Goal: Task Accomplishment & Management: Manage account settings

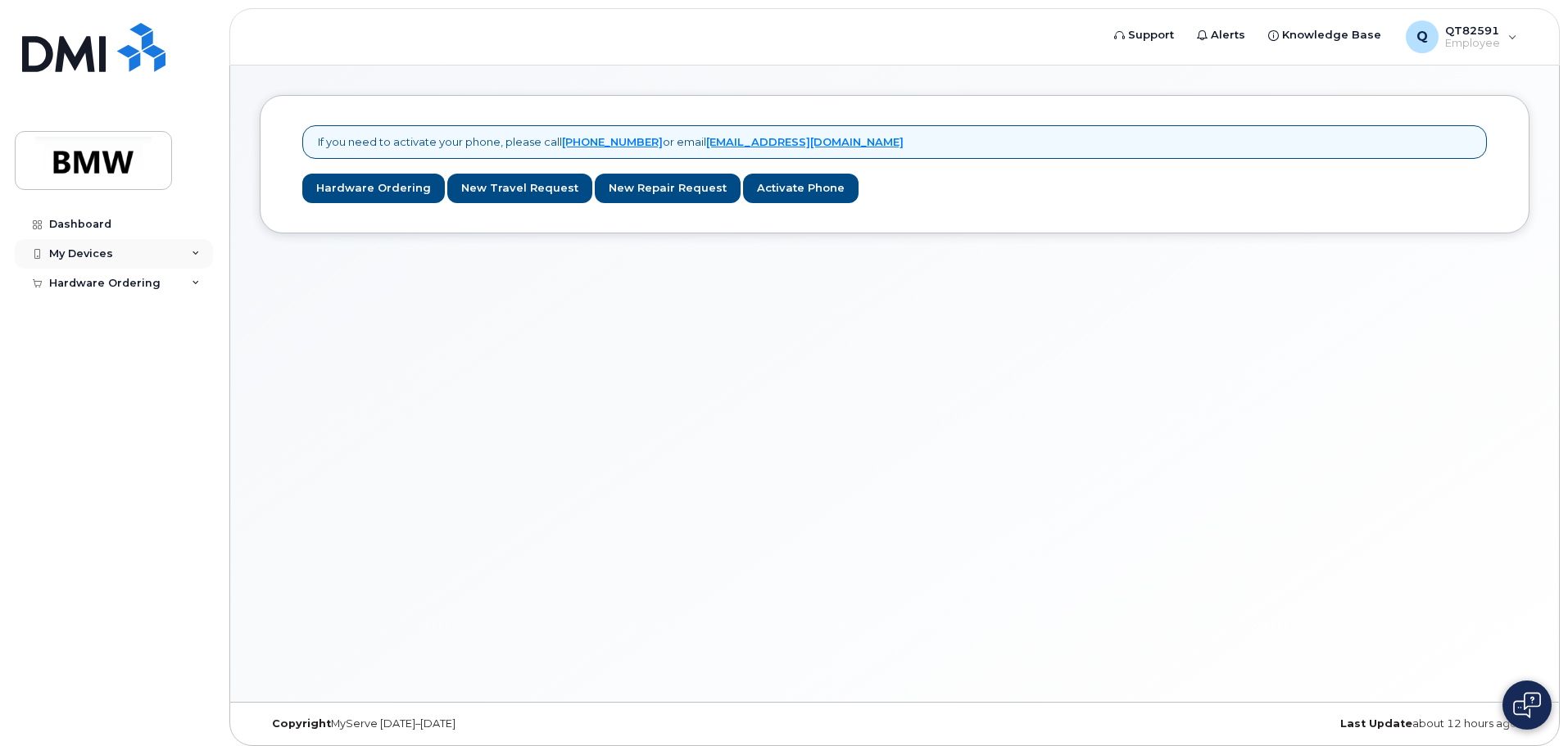
click at [88, 250] on div "My Devices" at bounding box center [81, 254] width 64 height 13
click at [101, 285] on div "Add Device" at bounding box center [88, 284] width 65 height 15
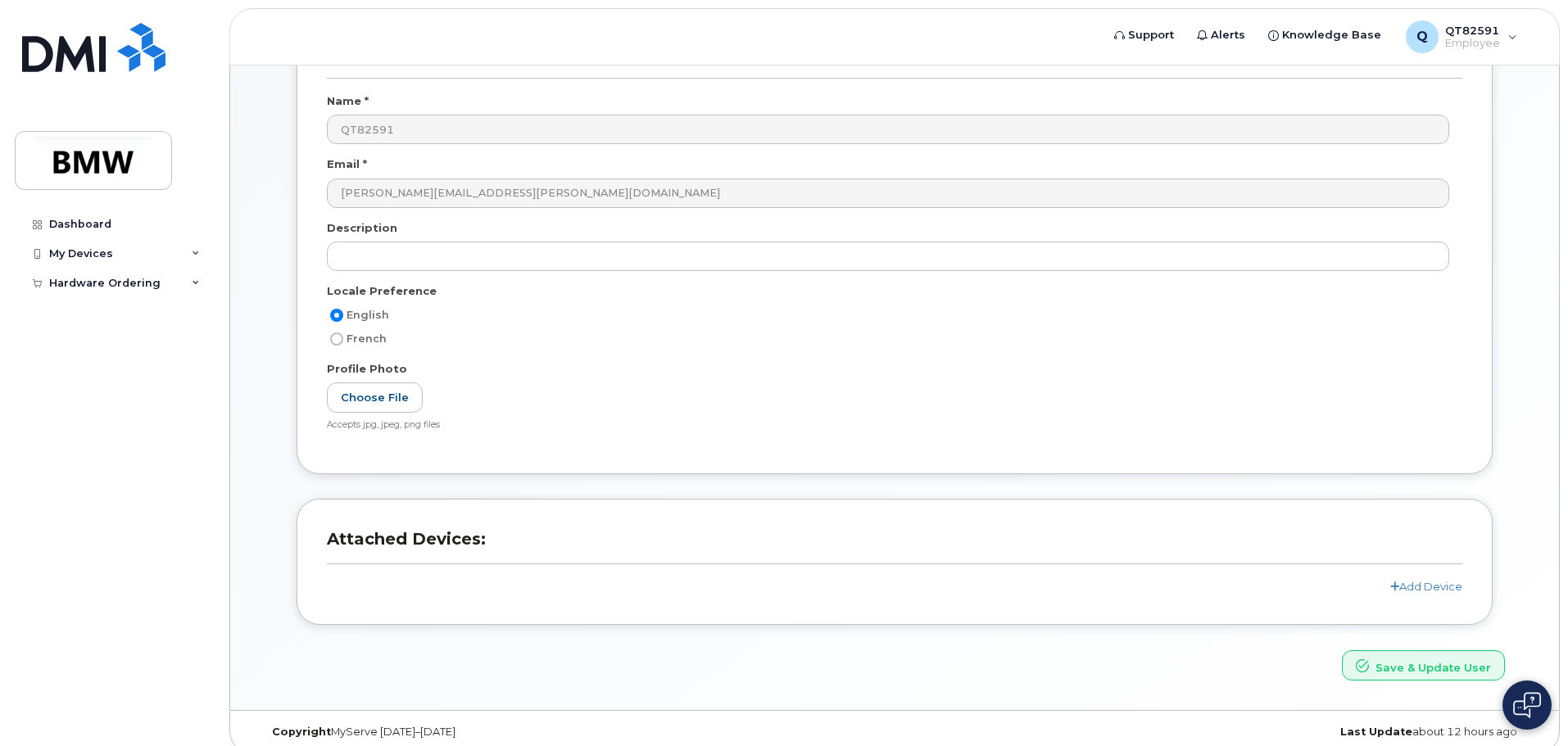
scroll to position [155, 0]
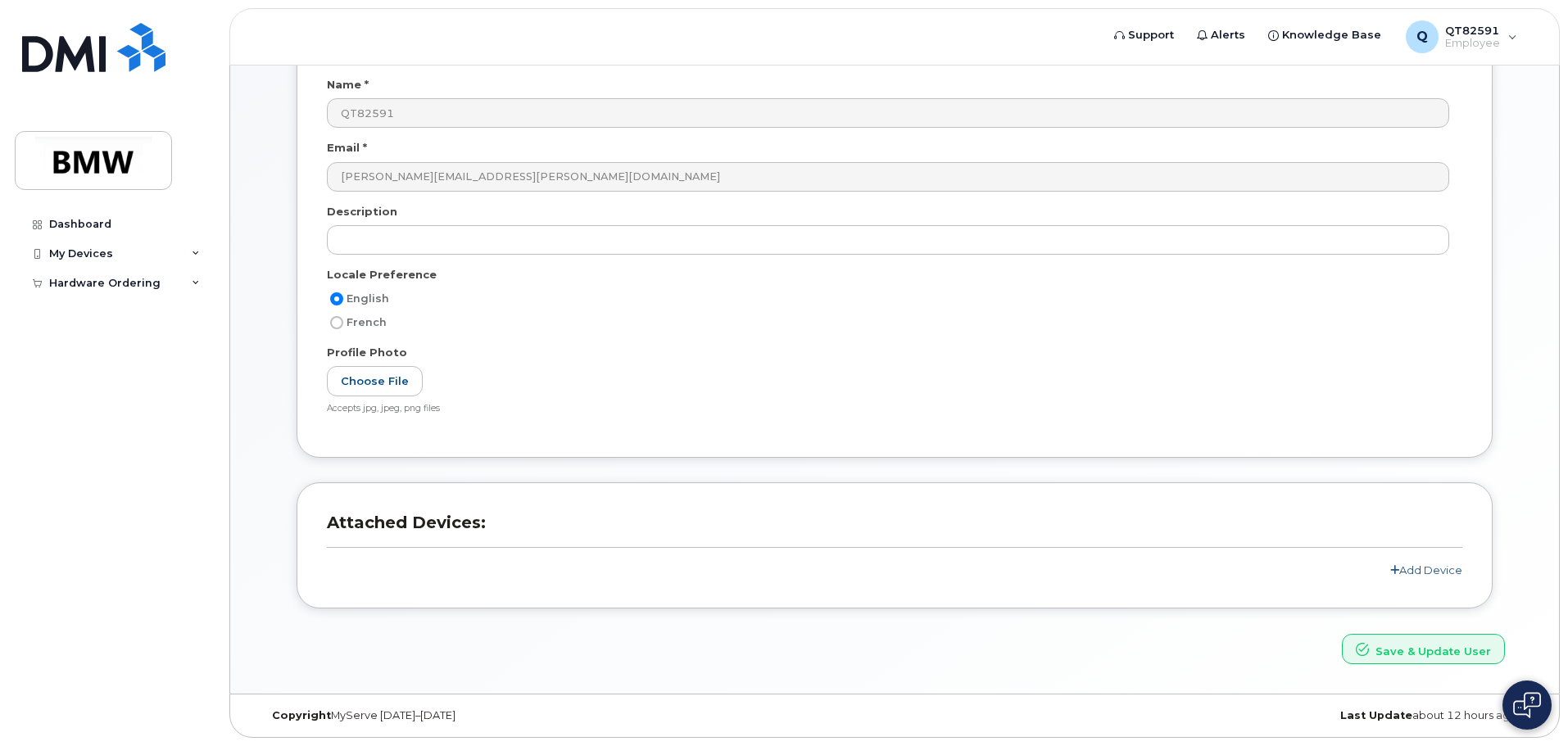
click at [1425, 567] on link "Add Device" at bounding box center [1426, 570] width 72 height 13
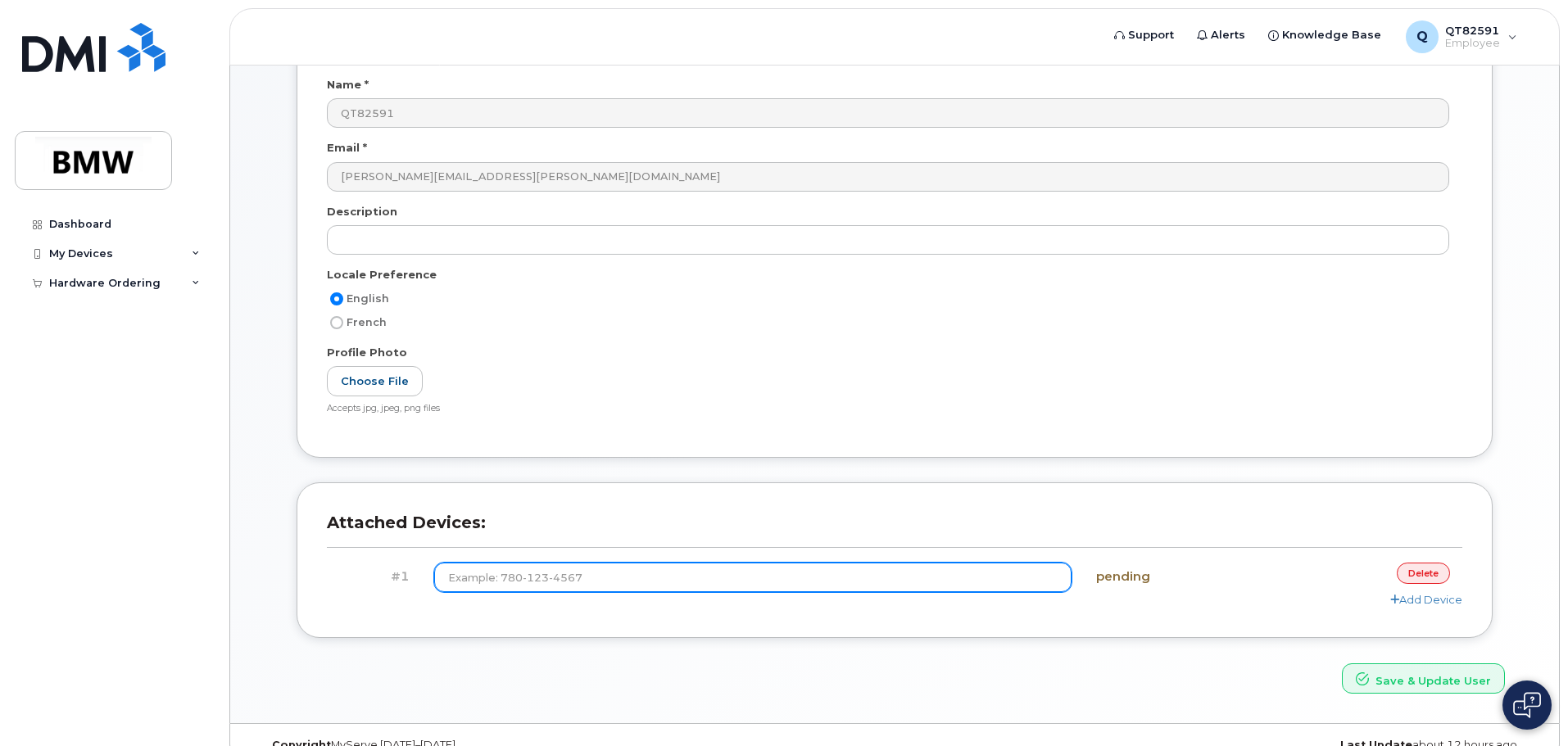
click at [577, 567] on input at bounding box center [753, 577] width 638 height 29
type input "[PHONE_NUMBER]"
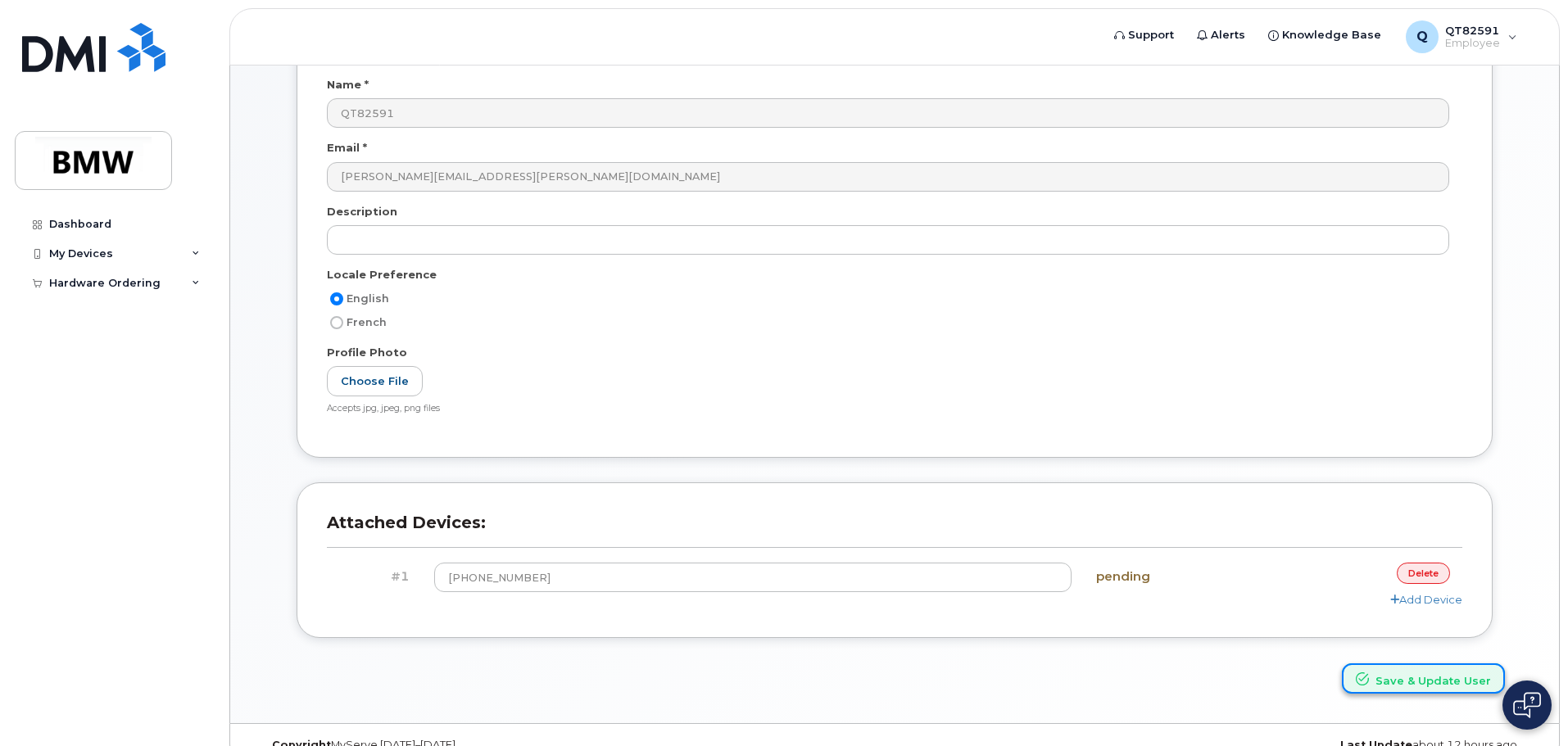
click at [1417, 681] on button "Save & Update User" at bounding box center [1423, 678] width 163 height 30
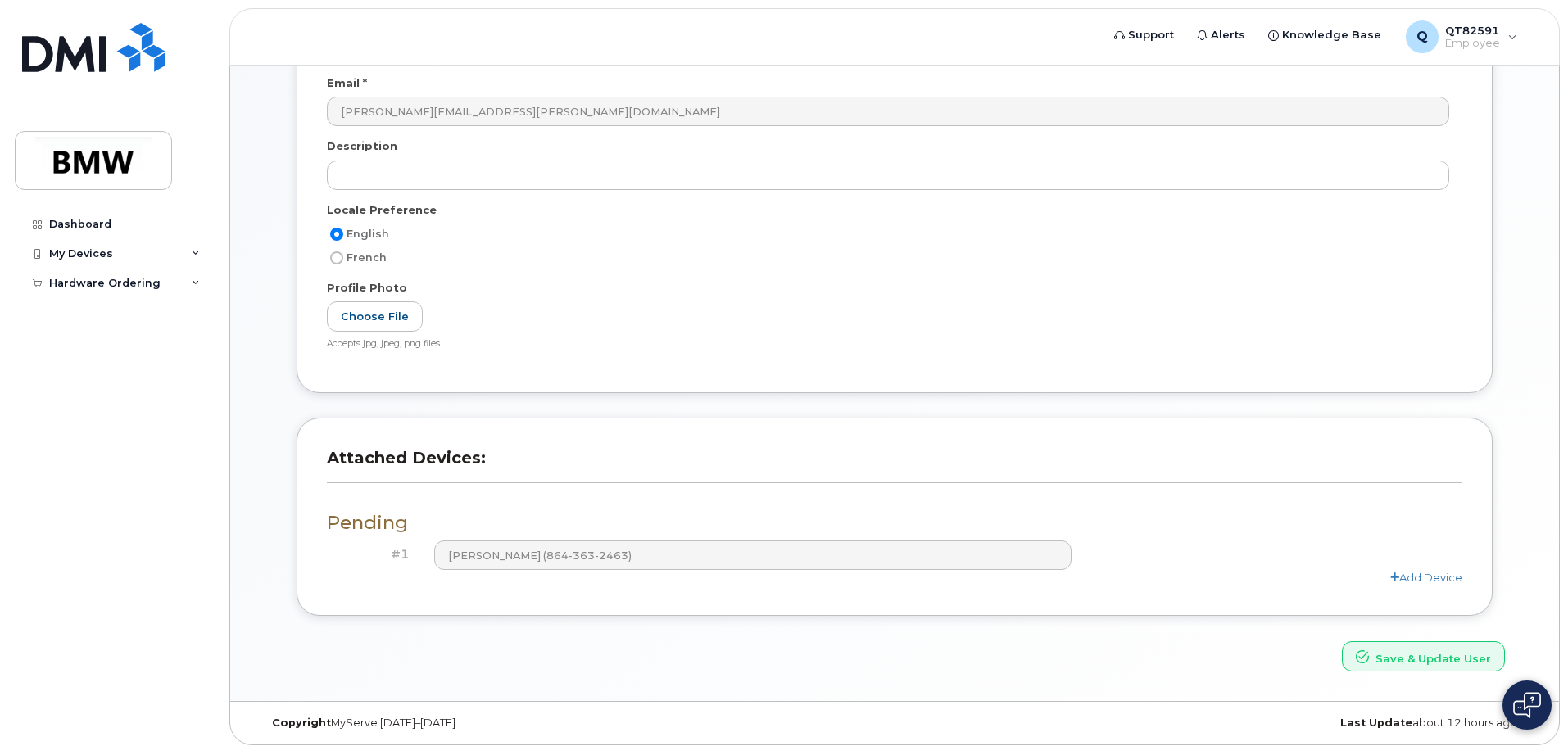
scroll to position [297, 0]
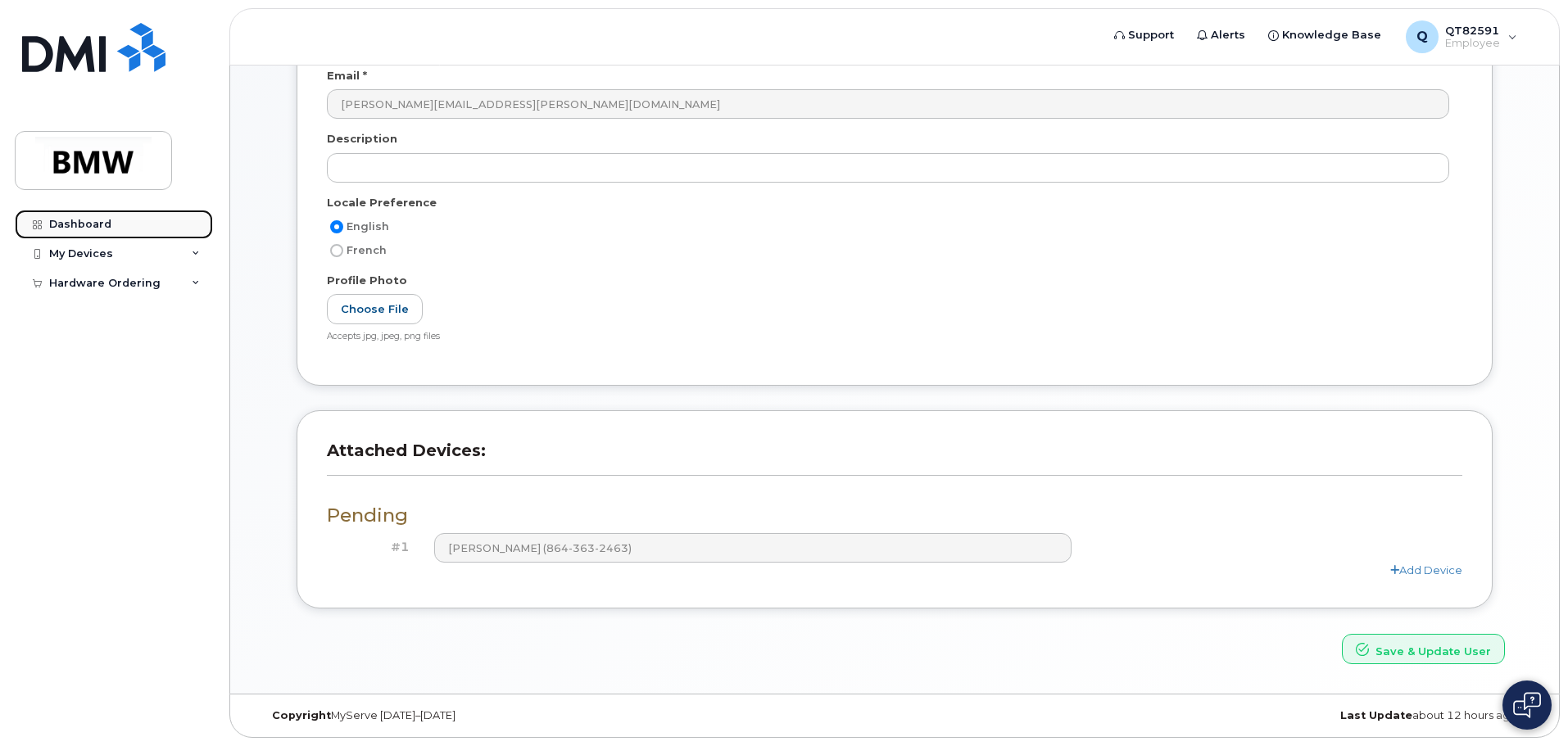
click at [80, 226] on div "Dashboard" at bounding box center [80, 224] width 62 height 13
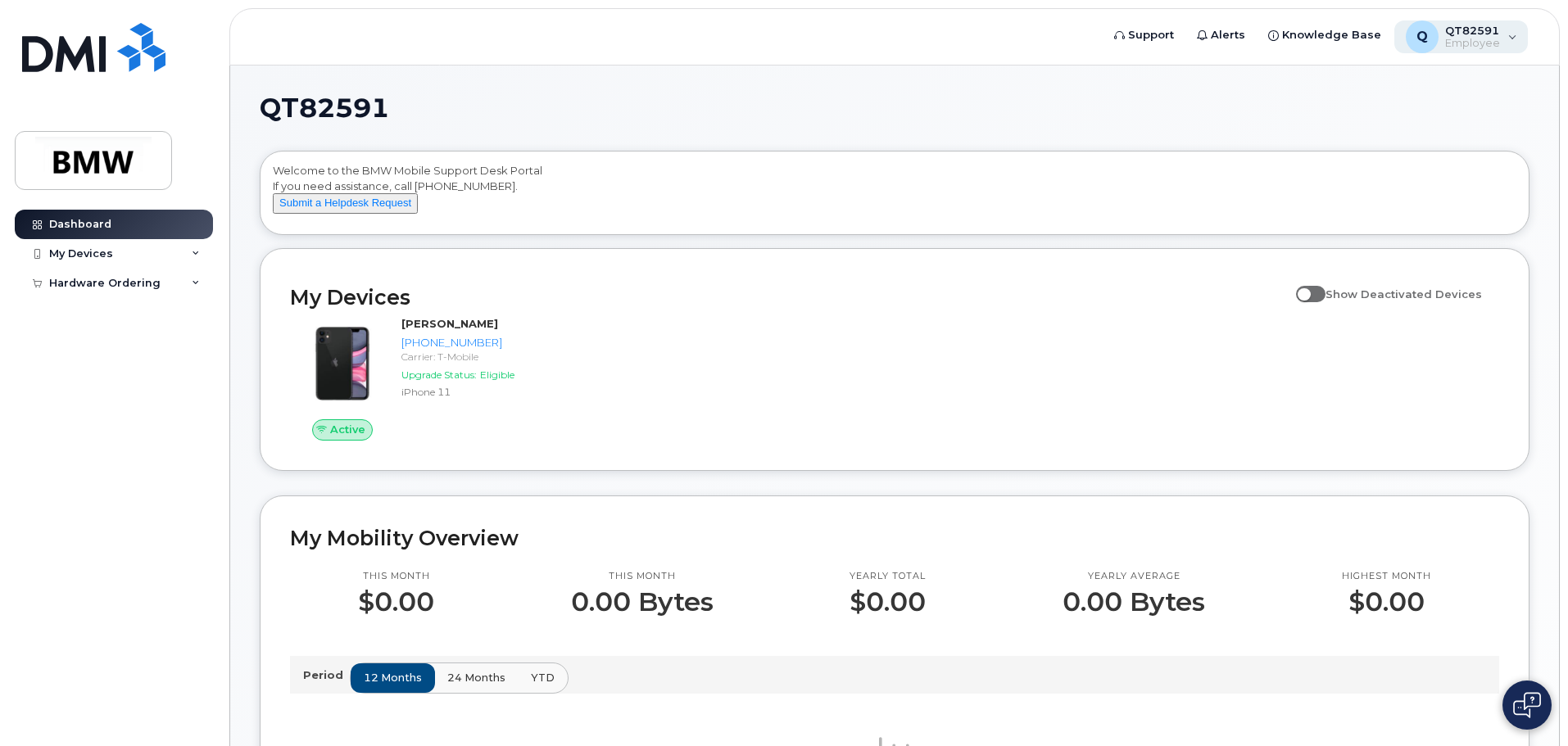
click at [1481, 41] on span "Employee" at bounding box center [1472, 43] width 55 height 13
click at [1151, 116] on h1 "QT82591" at bounding box center [890, 107] width 1262 height 26
click at [109, 253] on div "My Devices" at bounding box center [81, 254] width 64 height 13
click at [97, 283] on div "Add Device" at bounding box center [88, 284] width 65 height 15
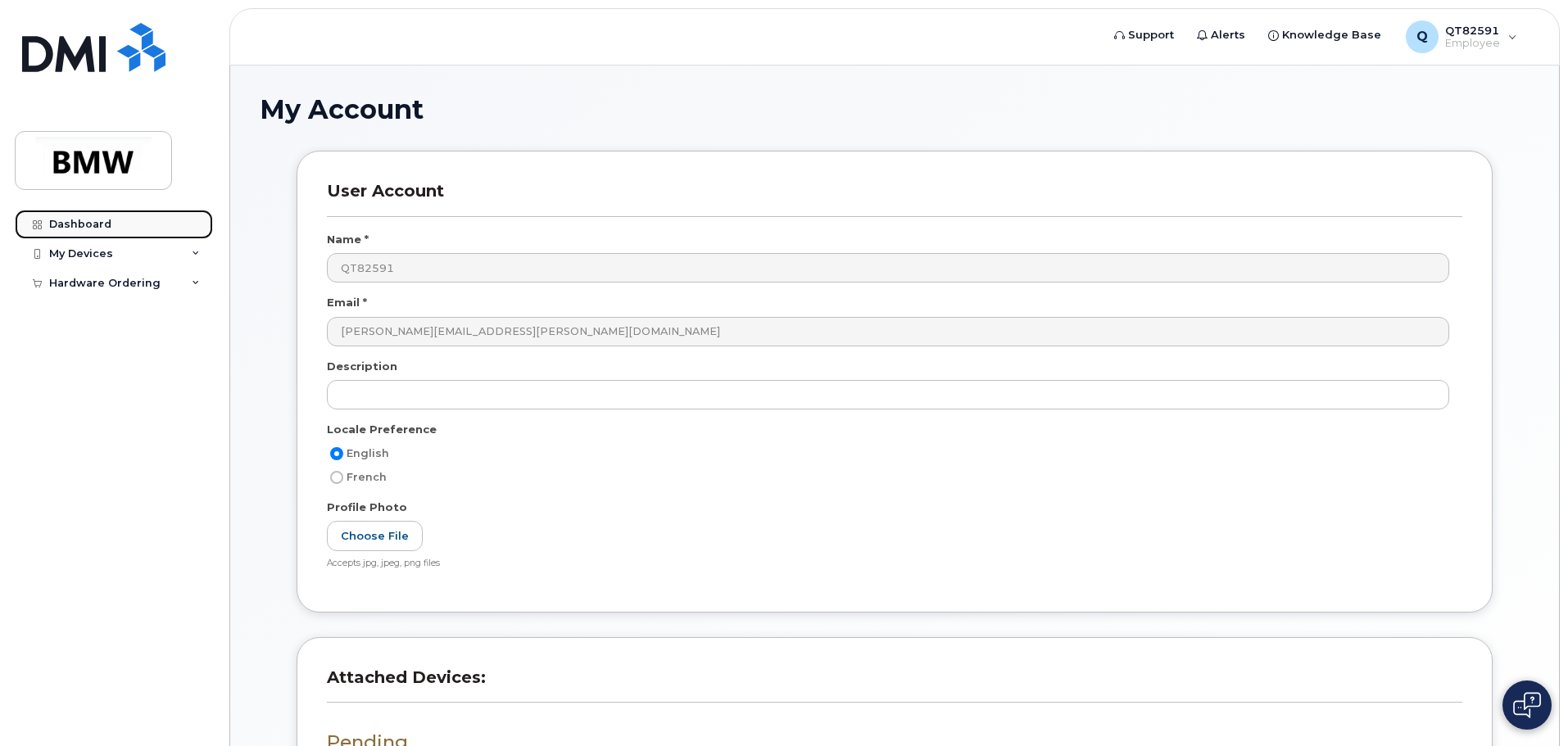
click at [89, 226] on div "Dashboard" at bounding box center [80, 224] width 62 height 13
